Goal: Task Accomplishment & Management: Use online tool/utility

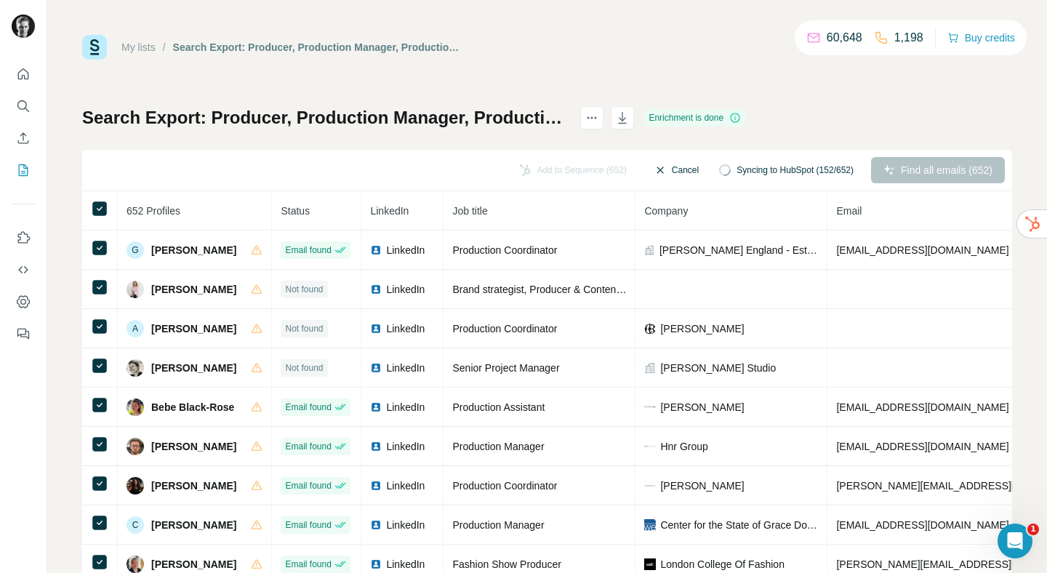
click at [665, 175] on button "Cancel" at bounding box center [676, 170] width 65 height 26
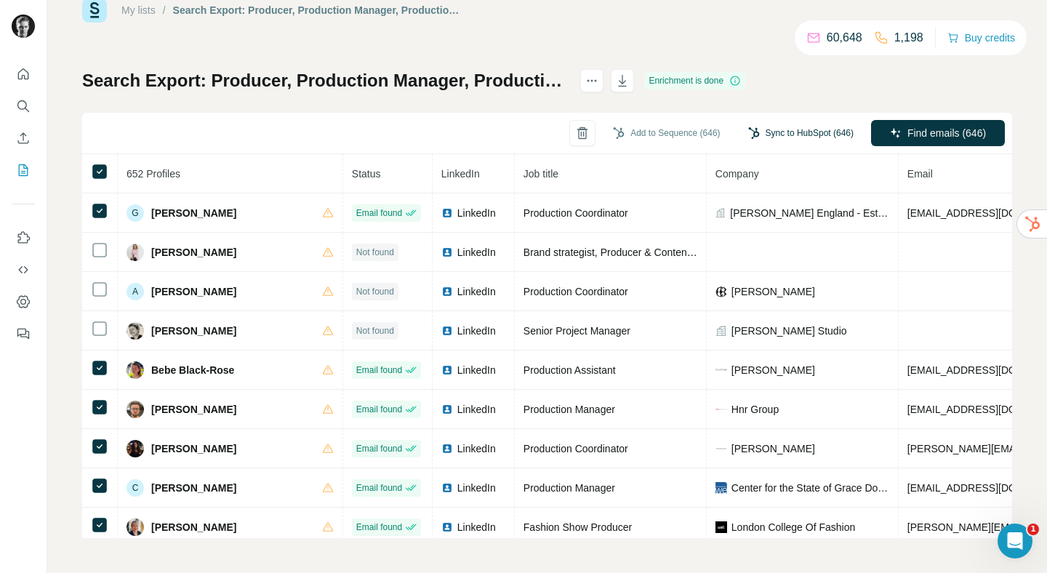
click at [777, 138] on button "Sync to HubSpot (646)" at bounding box center [801, 133] width 126 height 22
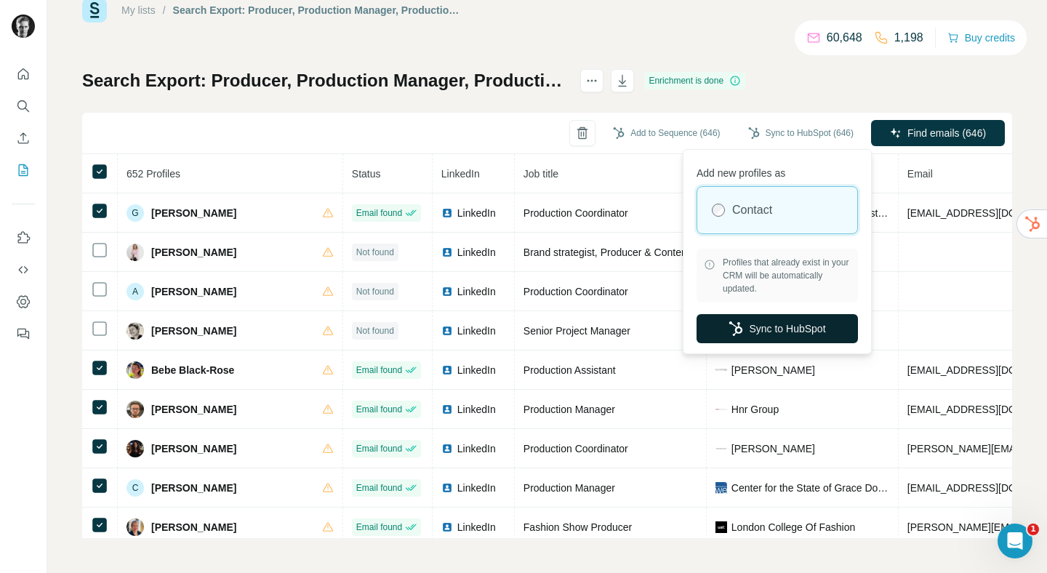
click at [751, 337] on button "Sync to HubSpot" at bounding box center [777, 328] width 161 height 29
